Goal: Task Accomplishment & Management: Manage account settings

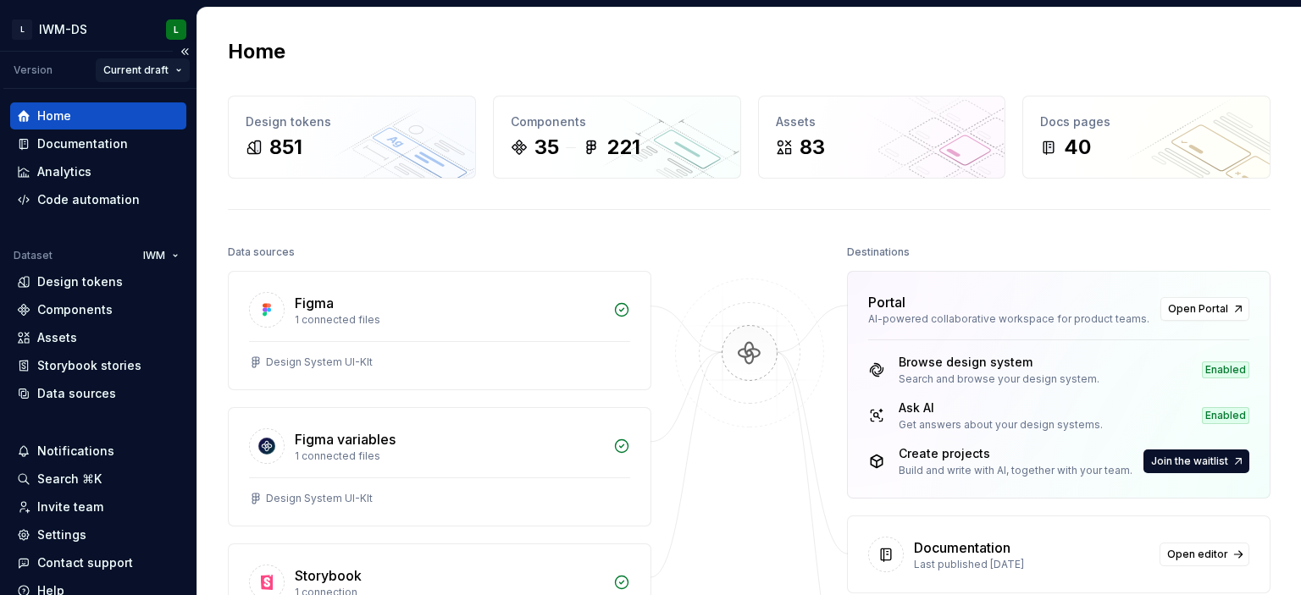
click at [169, 69] on html "L IWM-DS L Version Current draft Home Documentation Analytics Code automation D…" at bounding box center [650, 297] width 1301 height 595
click at [383, 39] on html "L IWM-DS L Version Current draft Home Documentation Analytics Code automation D…" at bounding box center [650, 297] width 1301 height 595
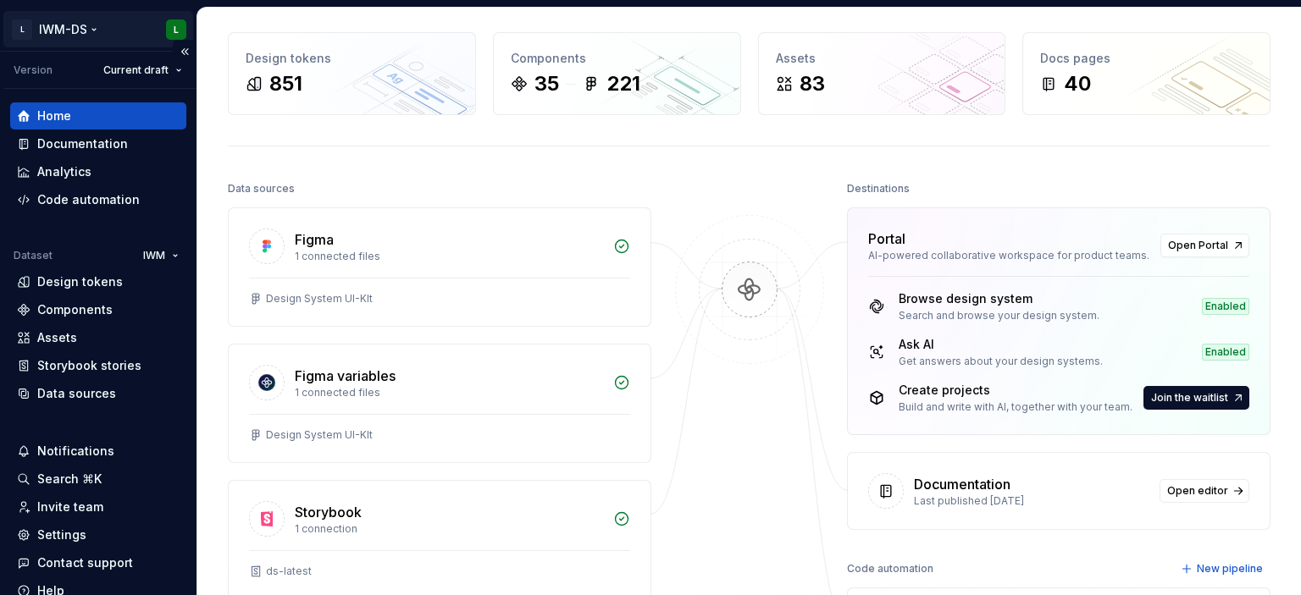
click at [90, 29] on html "L IWM-DS L Version Current draft Home Documentation Analytics Code automation D…" at bounding box center [650, 297] width 1301 height 595
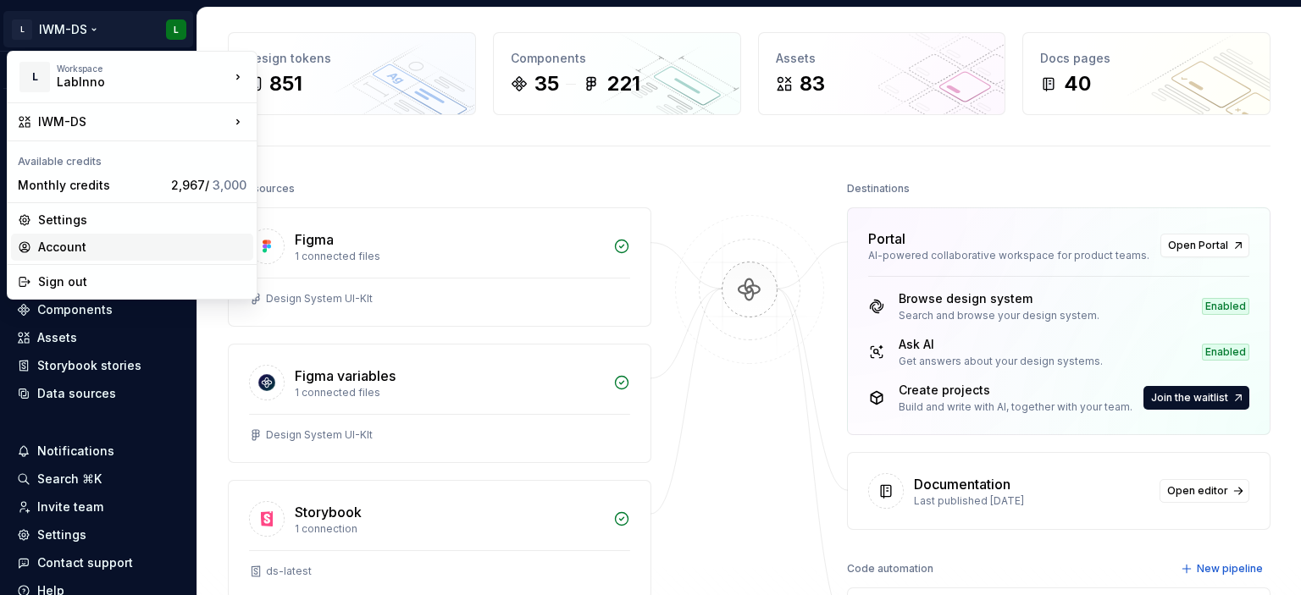
click at [68, 246] on div "Account" at bounding box center [142, 247] width 208 height 17
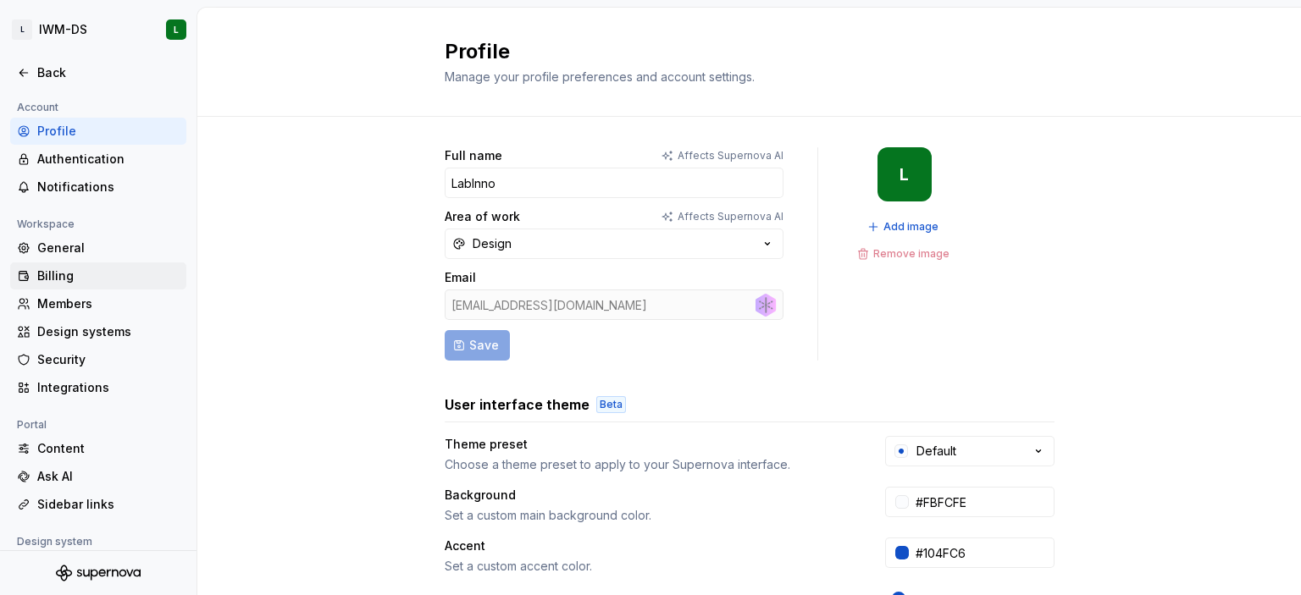
click at [71, 276] on div "Billing" at bounding box center [108, 276] width 142 height 17
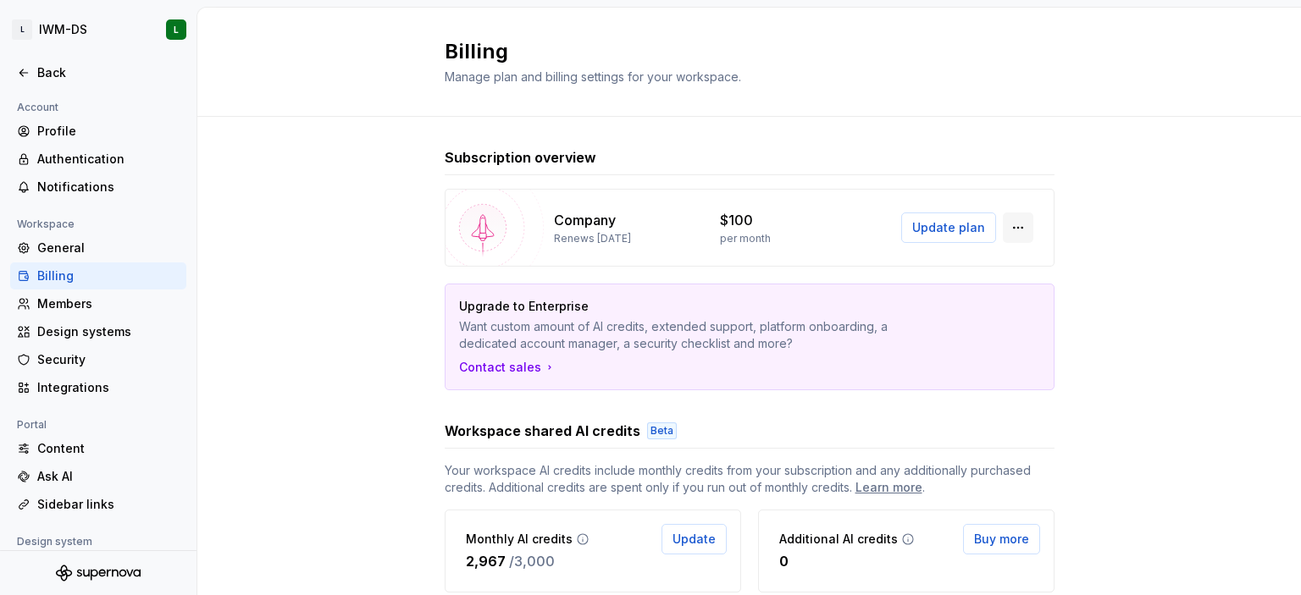
click at [1018, 230] on button "button" at bounding box center [1018, 228] width 30 height 30
click at [1123, 202] on div "Subscription overview Company Renews [DATE] $100 per month Update plan Upgrade …" at bounding box center [748, 486] width 1103 height 739
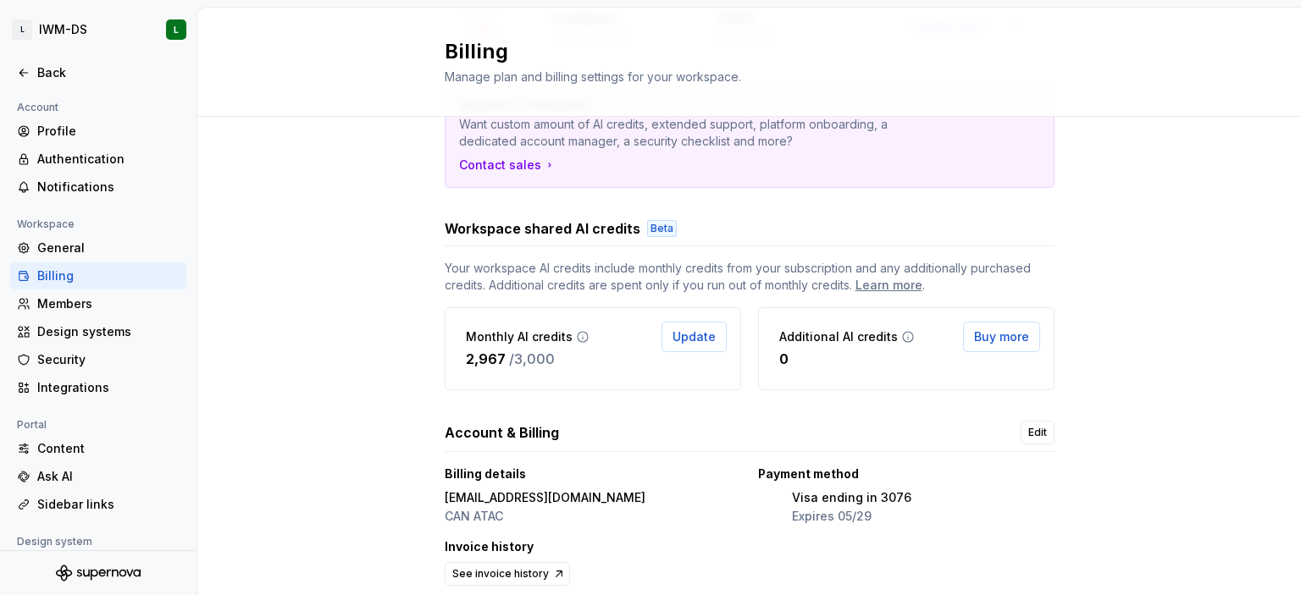
scroll to position [259, 0]
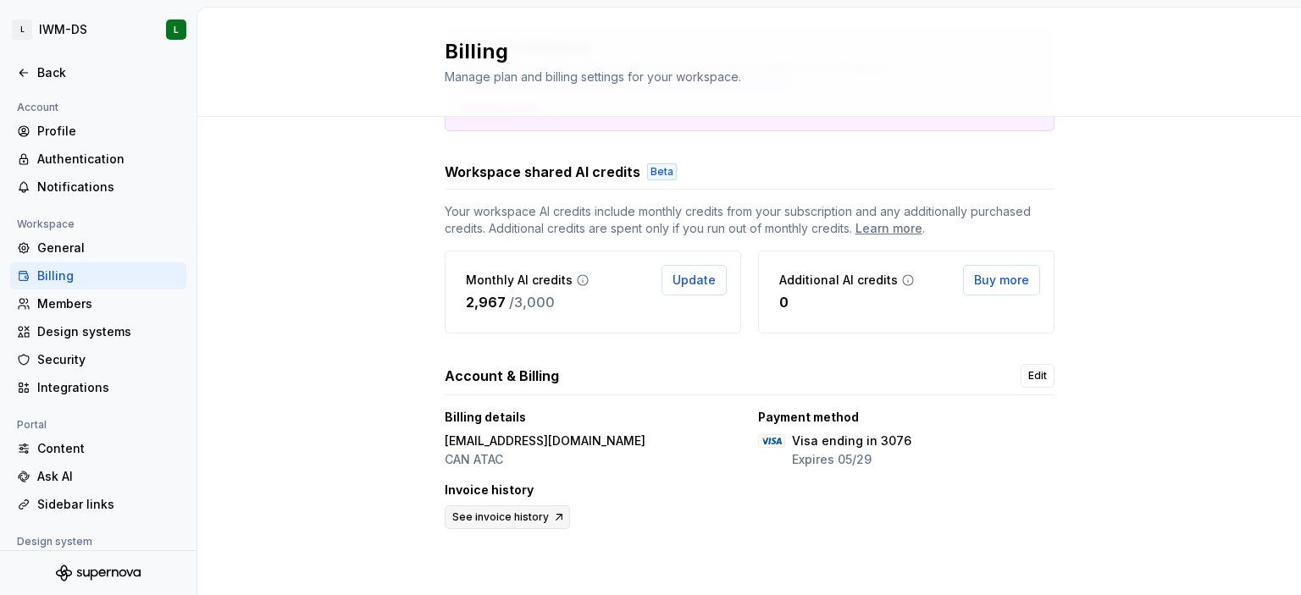
click at [489, 518] on span "See invoice history" at bounding box center [500, 518] width 97 height 14
